Goal: Task Accomplishment & Management: Manage account settings

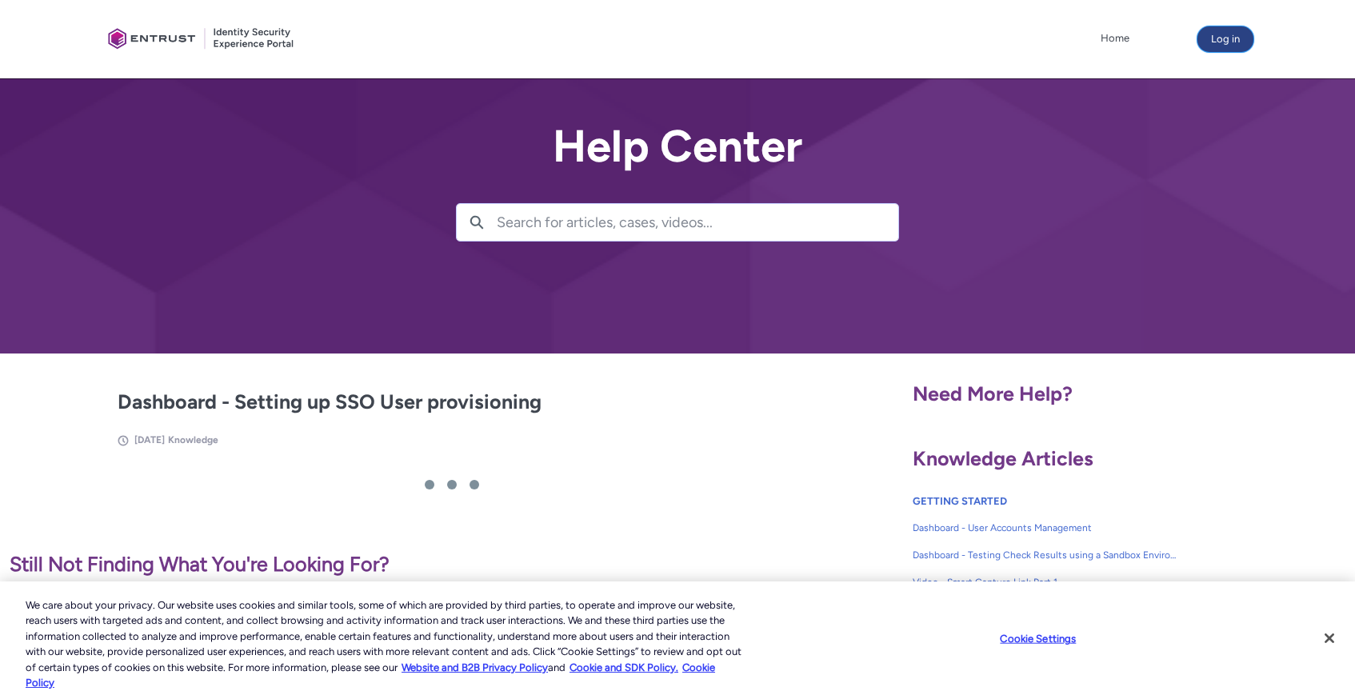
click at [1236, 33] on button "Log in" at bounding box center [1225, 39] width 56 height 26
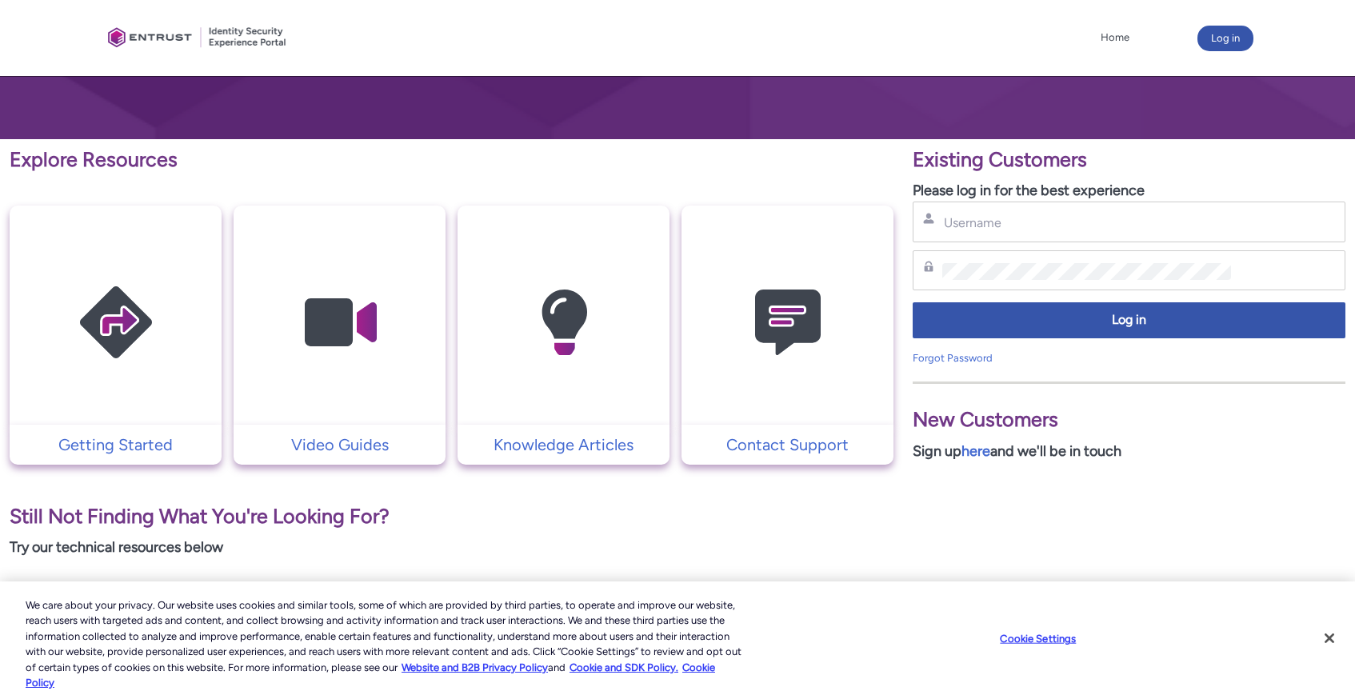
scroll to position [218, 0]
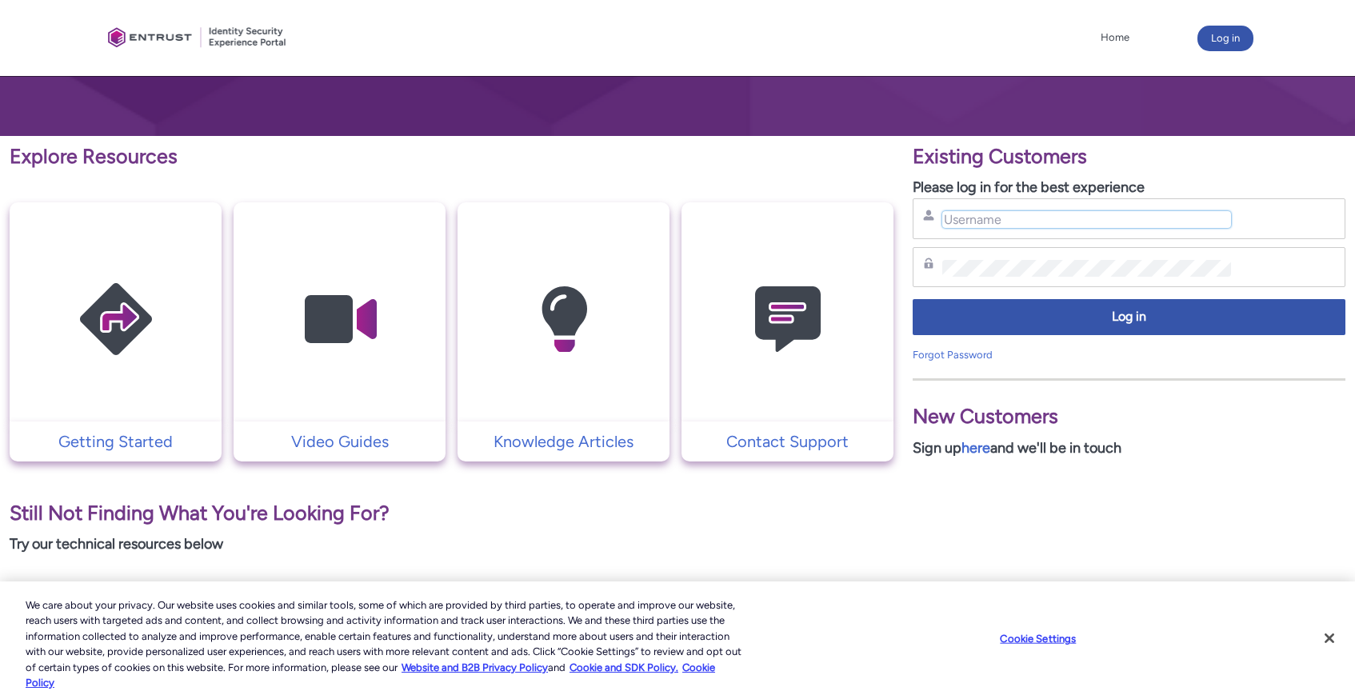
click at [963, 212] on input "Username" at bounding box center [1086, 219] width 288 height 17
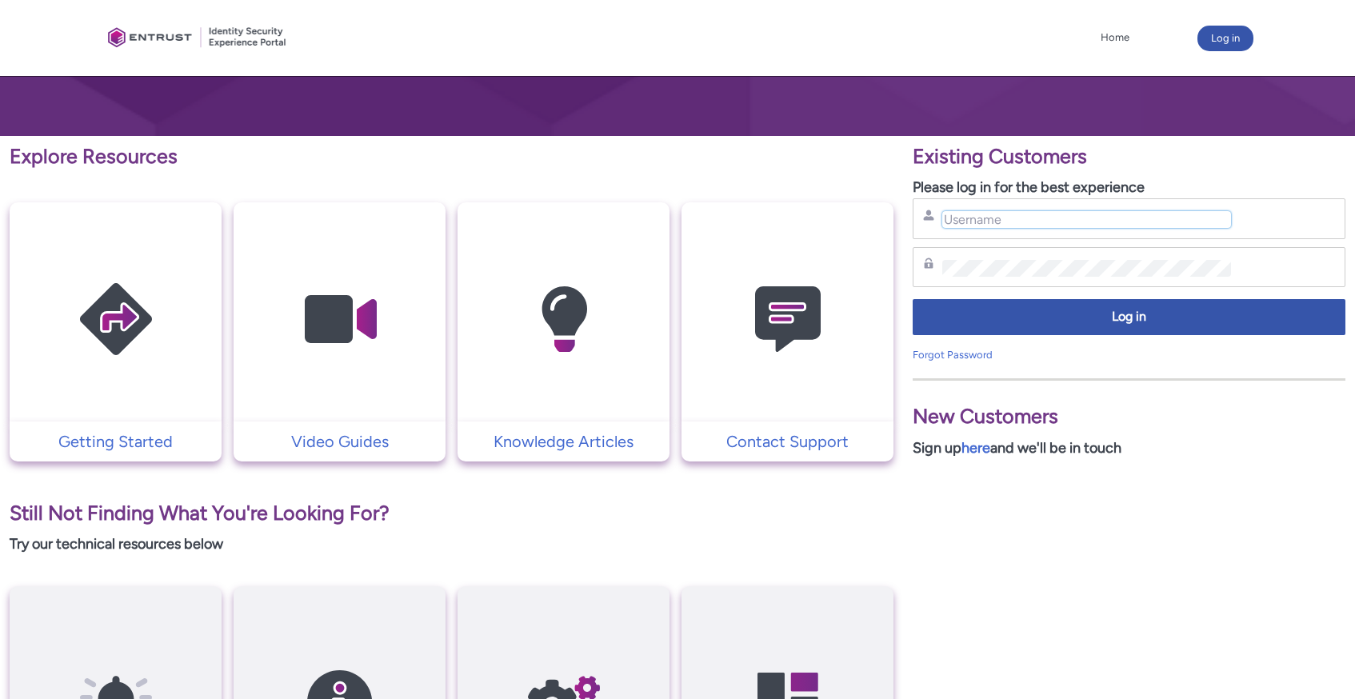
click at [963, 226] on input "Username" at bounding box center [1086, 219] width 288 height 17
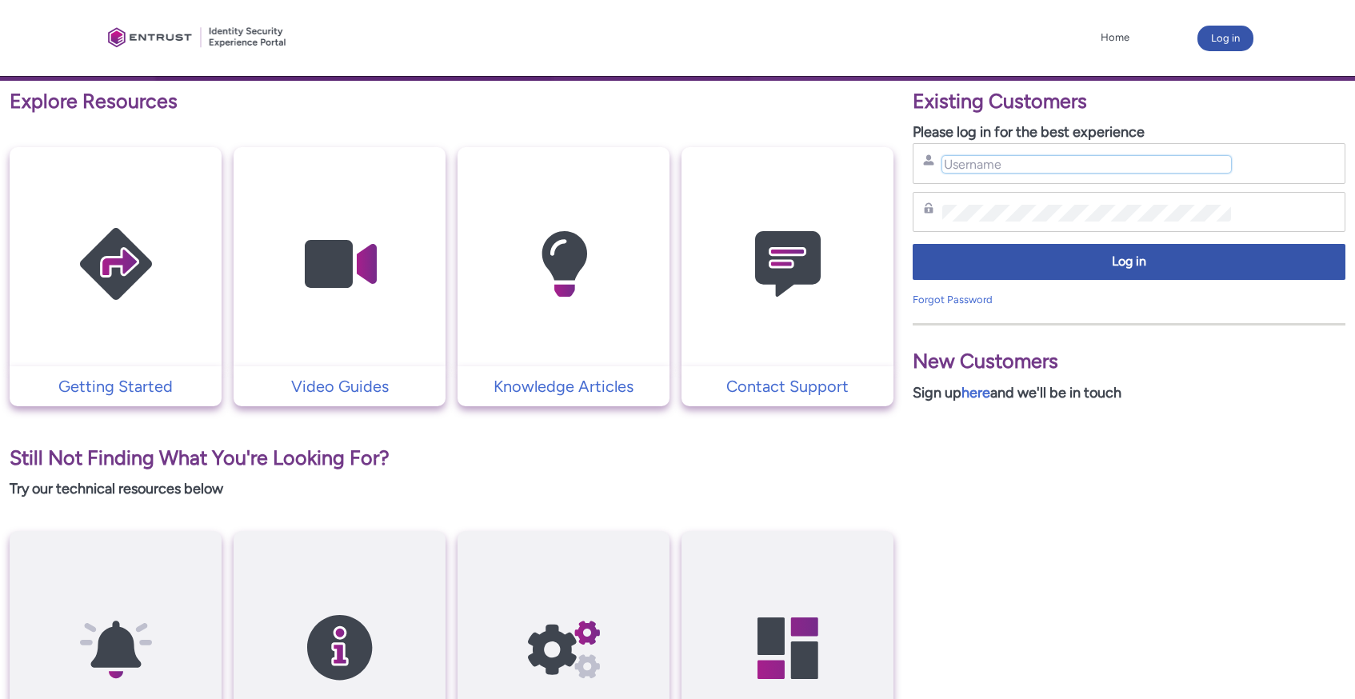
scroll to position [276, 0]
